Goal: Navigation & Orientation: Find specific page/section

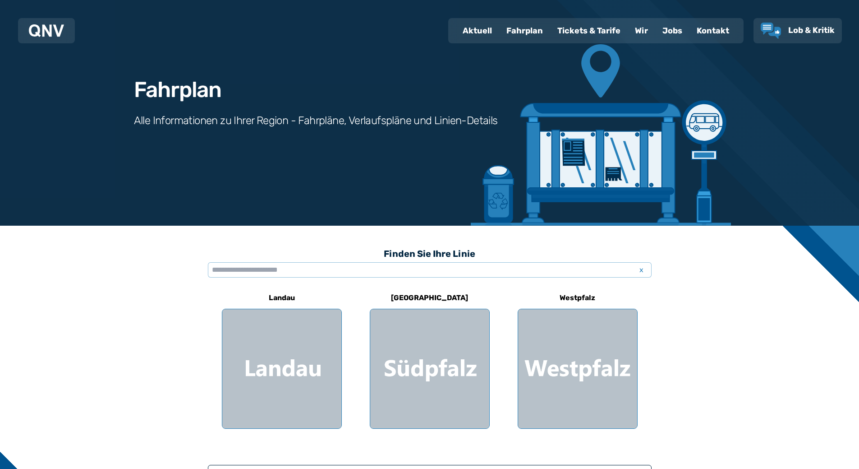
scroll to position [90, 0]
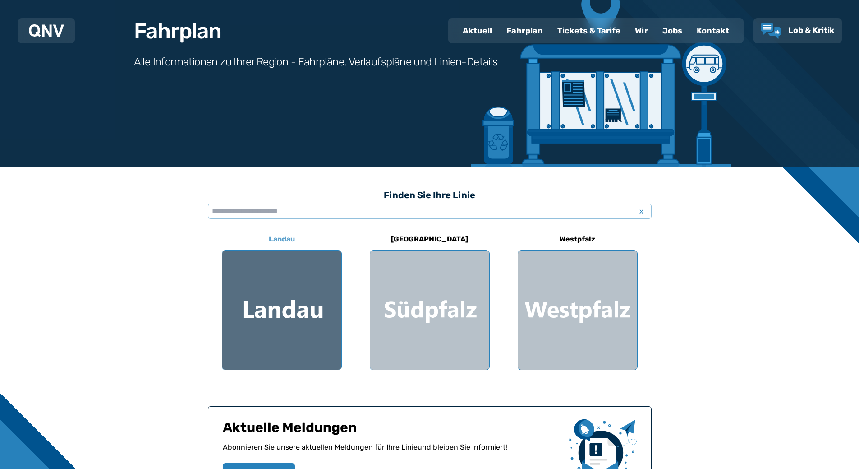
click at [315, 273] on div at bounding box center [281, 309] width 119 height 119
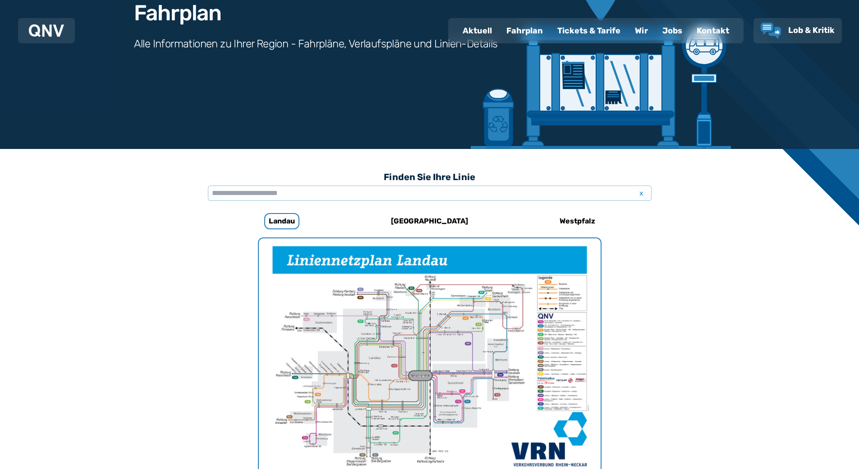
scroll to position [52, 0]
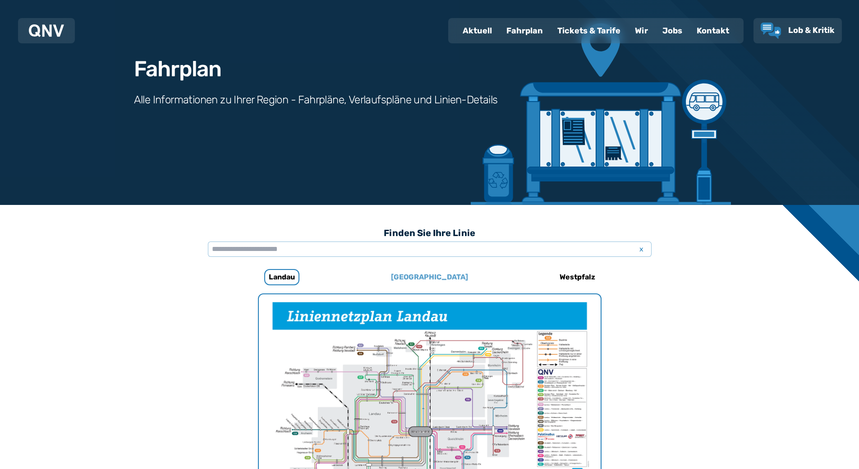
click at [431, 283] on h6 "[GEOGRAPHIC_DATA]" at bounding box center [430, 277] width 84 height 14
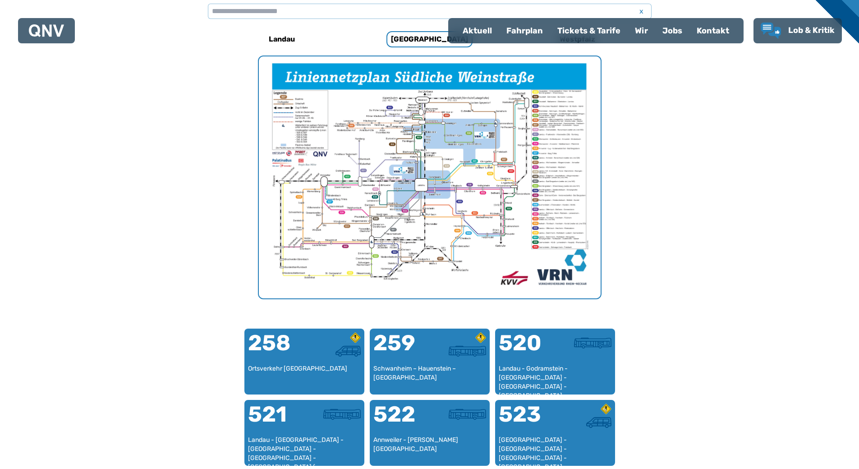
scroll to position [141, 0]
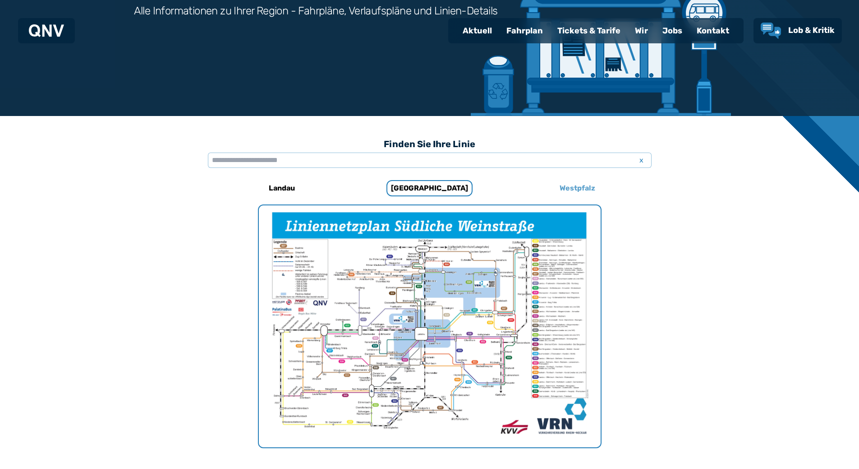
click at [584, 186] on h6 "Westpfalz" at bounding box center [577, 188] width 43 height 14
